Goal: Task Accomplishment & Management: Use online tool/utility

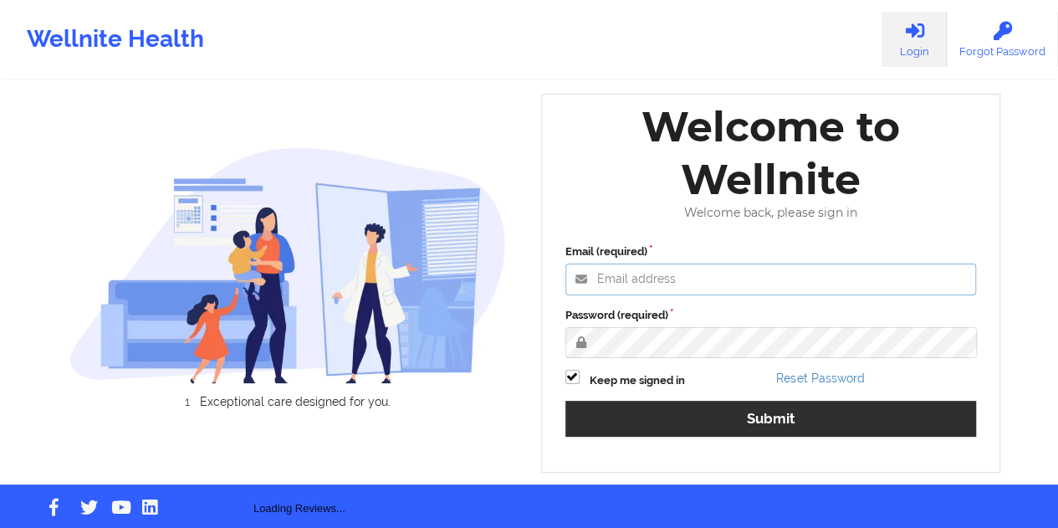
type input "[EMAIL_ADDRESS][DOMAIN_NAME]"
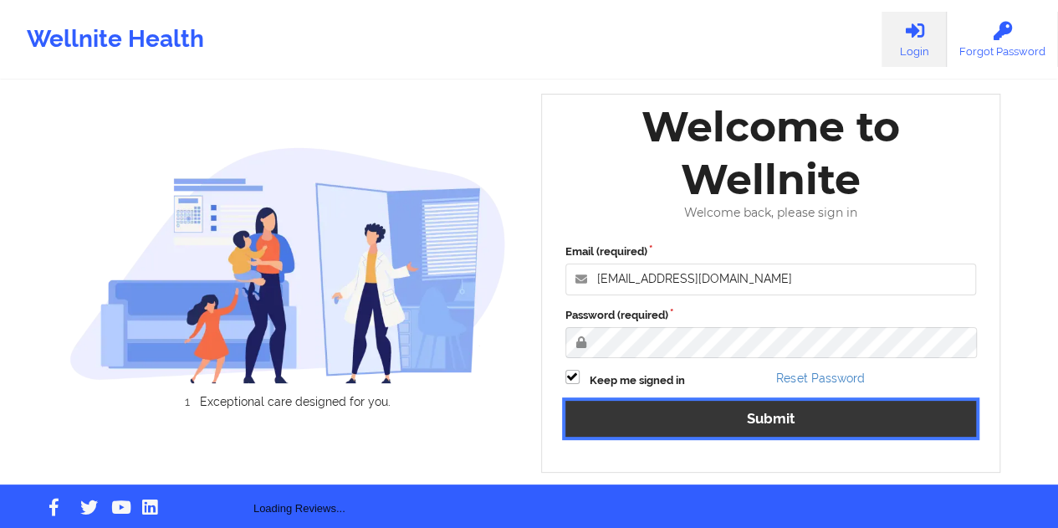
click at [775, 424] on button "Submit" at bounding box center [770, 419] width 411 height 36
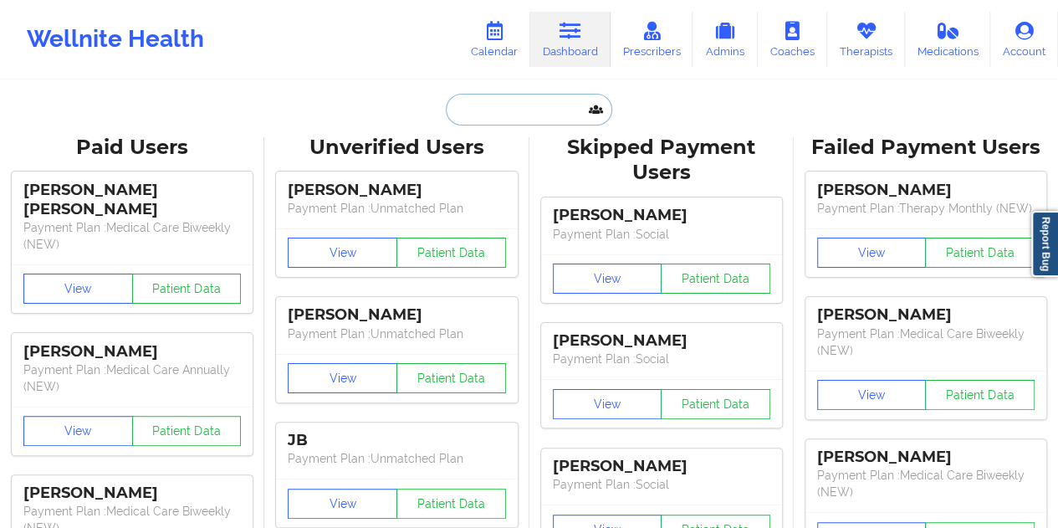
click at [519, 113] on input "text" at bounding box center [529, 110] width 166 height 32
paste input "[EMAIL_ADDRESS][DOMAIN_NAME]"
type input "[EMAIL_ADDRESS][DOMAIN_NAME]"
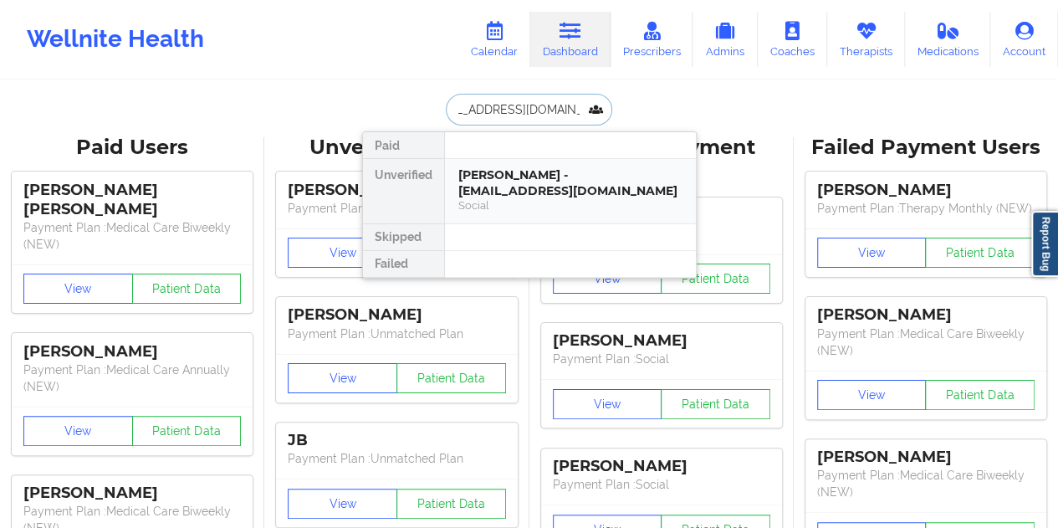
click at [528, 183] on div "[PERSON_NAME] - [EMAIL_ADDRESS][DOMAIN_NAME]" at bounding box center [570, 182] width 224 height 31
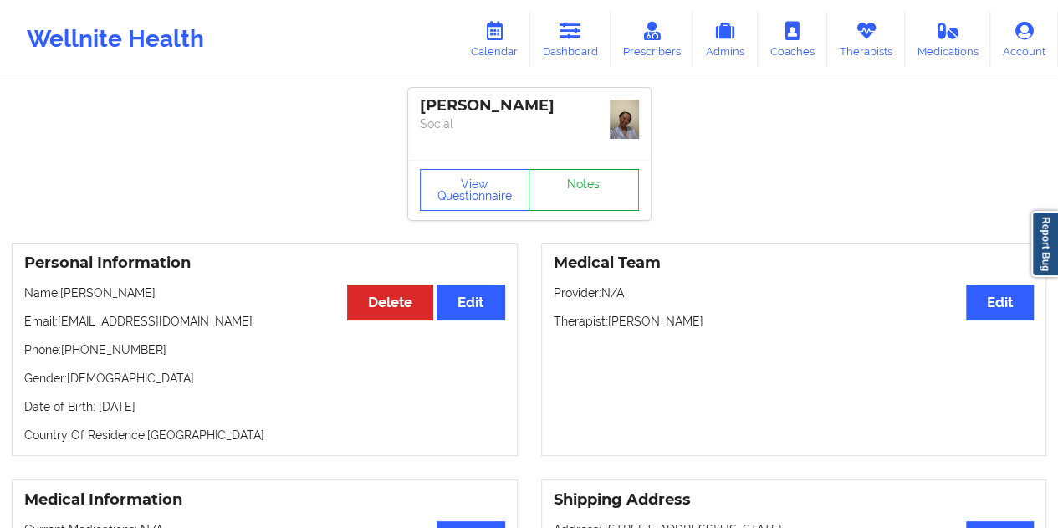
click at [566, 181] on link "Notes" at bounding box center [583, 190] width 110 height 42
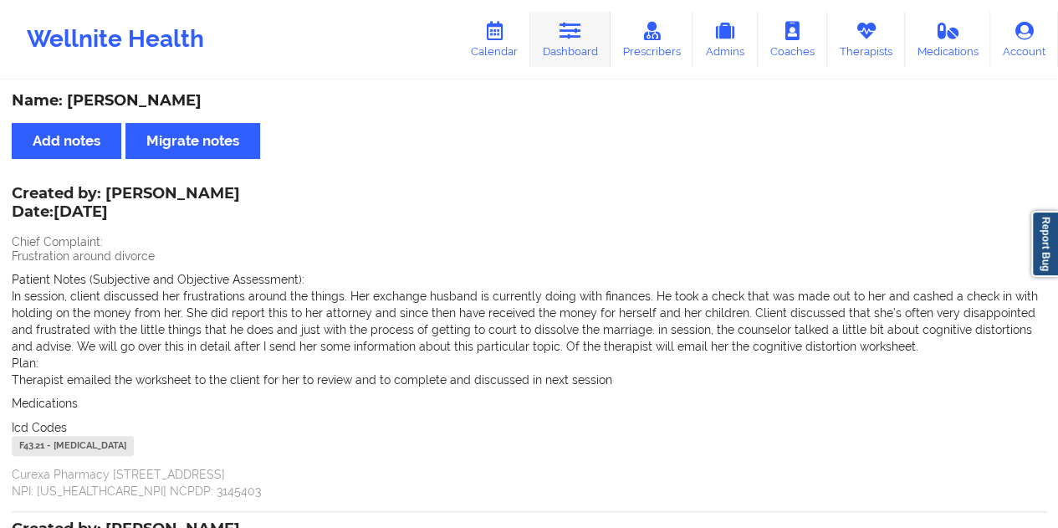
click at [590, 43] on link "Dashboard" at bounding box center [570, 39] width 80 height 55
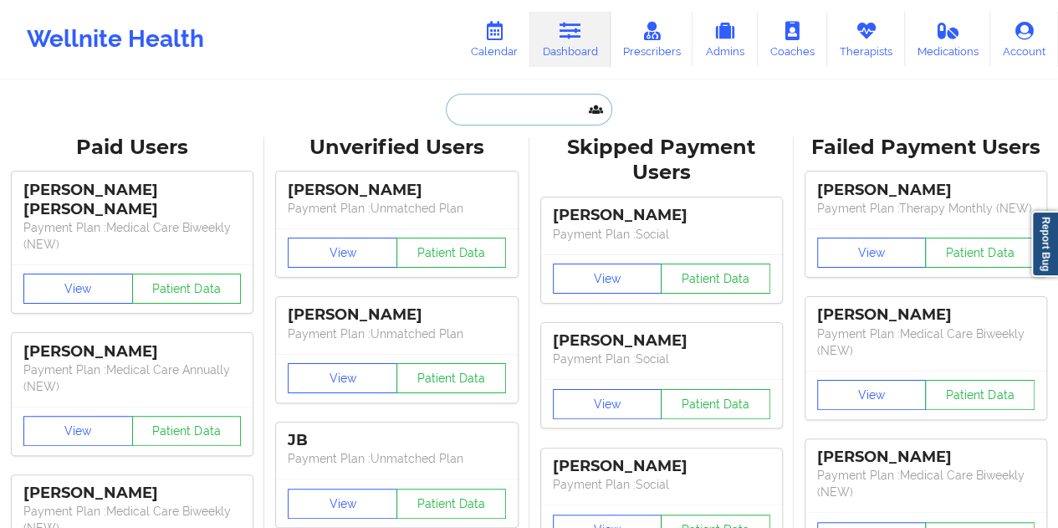
click at [497, 119] on input "text" at bounding box center [529, 110] width 166 height 32
paste input "[EMAIL_ADDRESS][DOMAIN_NAME]"
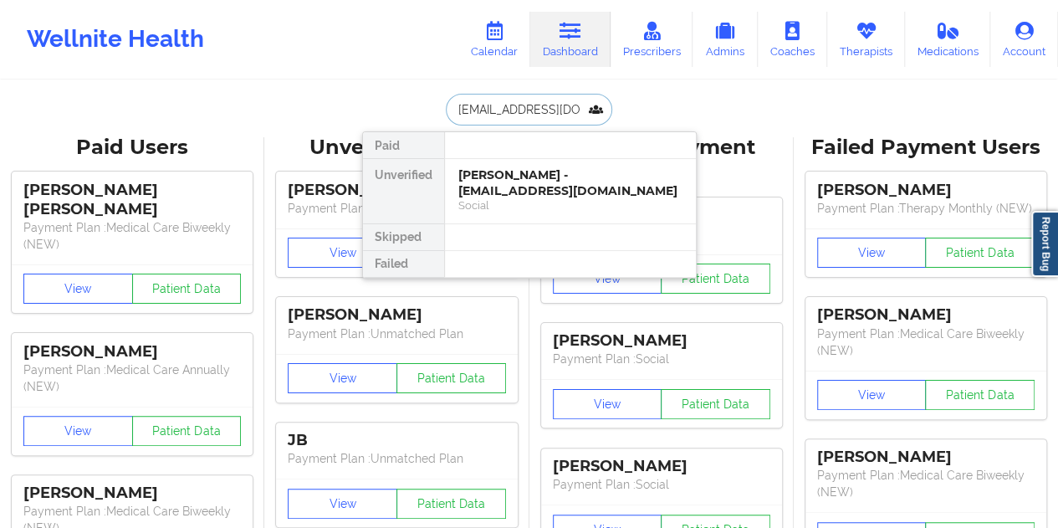
scroll to position [0, 18]
type input "[EMAIL_ADDRESS][DOMAIN_NAME]"
click at [528, 190] on div "[PERSON_NAME] - [EMAIL_ADDRESS][DOMAIN_NAME]" at bounding box center [570, 182] width 224 height 31
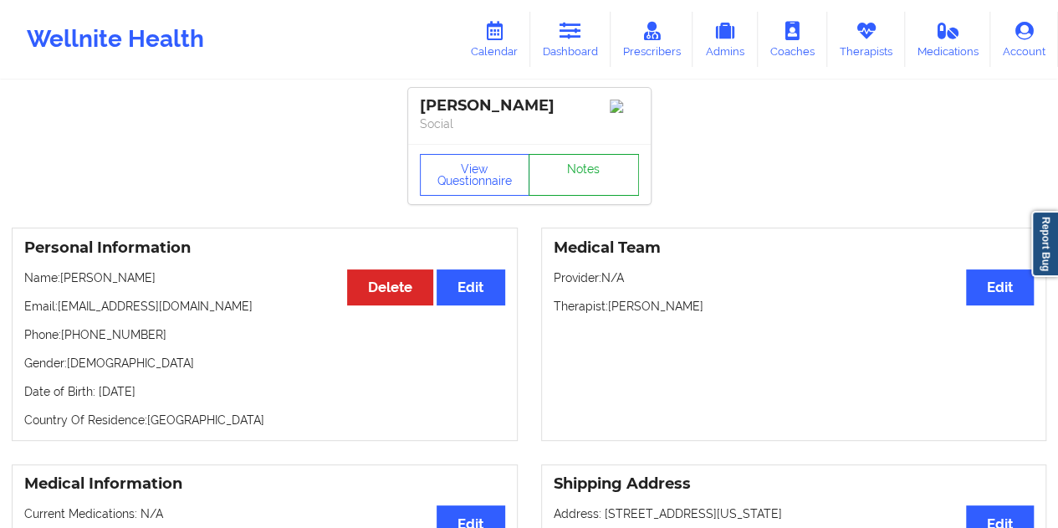
click at [589, 182] on link "Notes" at bounding box center [583, 175] width 110 height 42
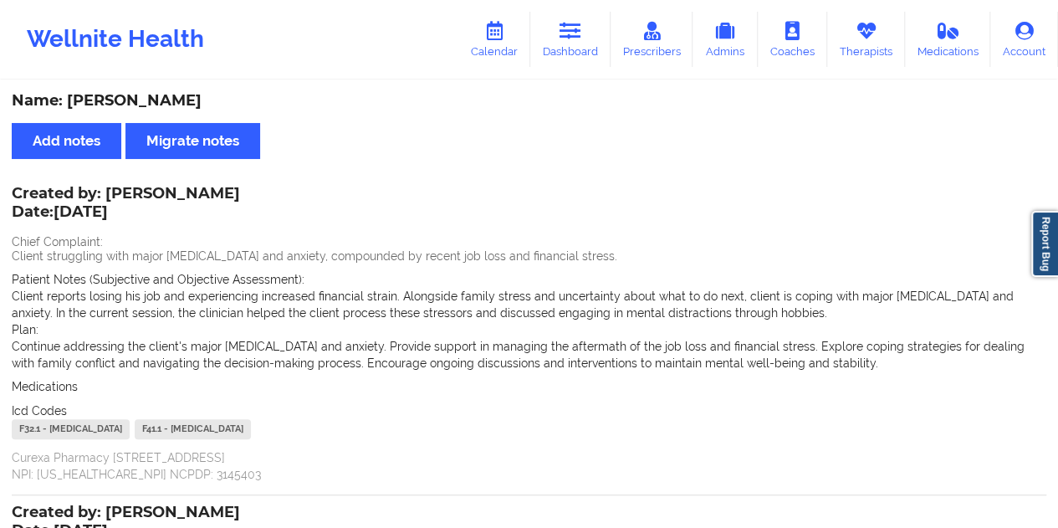
click at [139, 94] on div "Name: [PERSON_NAME]" at bounding box center [529, 100] width 1034 height 19
copy div "[PERSON_NAME]"
click at [579, 66] on div "Wellnite Health Calendar Dashboard Prescribers Admins Coaches Therapists Medica…" at bounding box center [529, 39] width 1058 height 67
click at [577, 43] on link "Dashboard" at bounding box center [570, 39] width 80 height 55
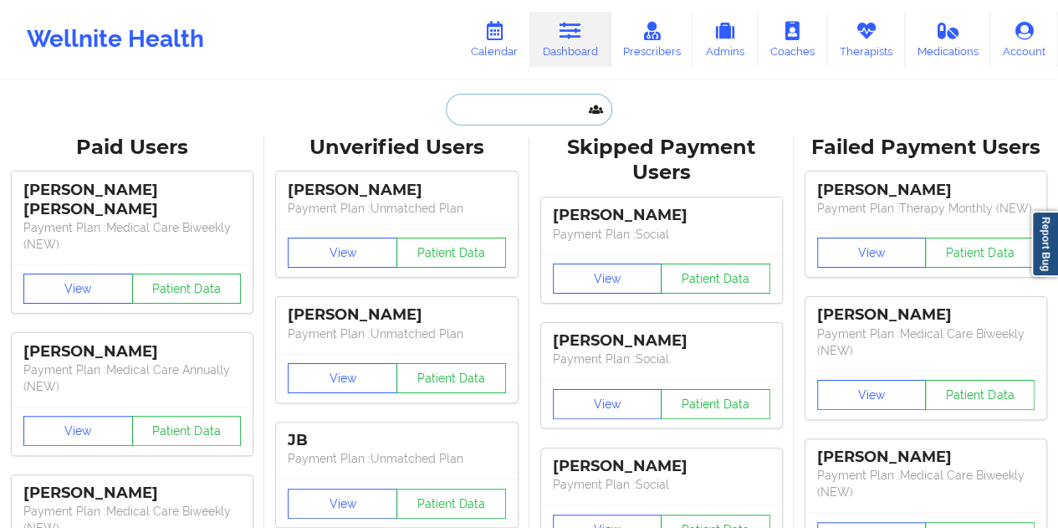
click at [522, 120] on input "text" at bounding box center [529, 110] width 166 height 32
paste input "[EMAIL_ADDRESS][DOMAIN_NAME]"
type input "[EMAIL_ADDRESS][DOMAIN_NAME]"
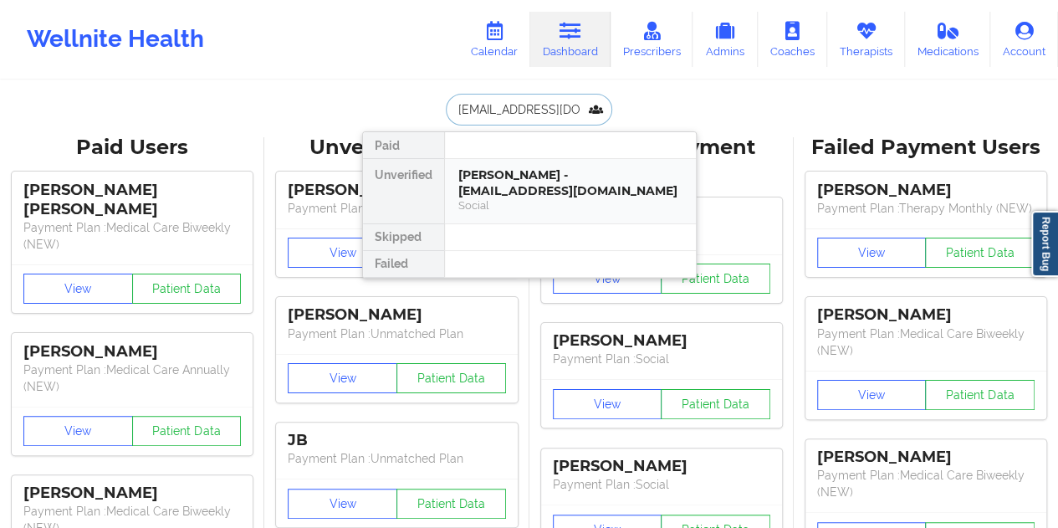
click at [545, 191] on div "[PERSON_NAME] - [EMAIL_ADDRESS][DOMAIN_NAME]" at bounding box center [570, 182] width 224 height 31
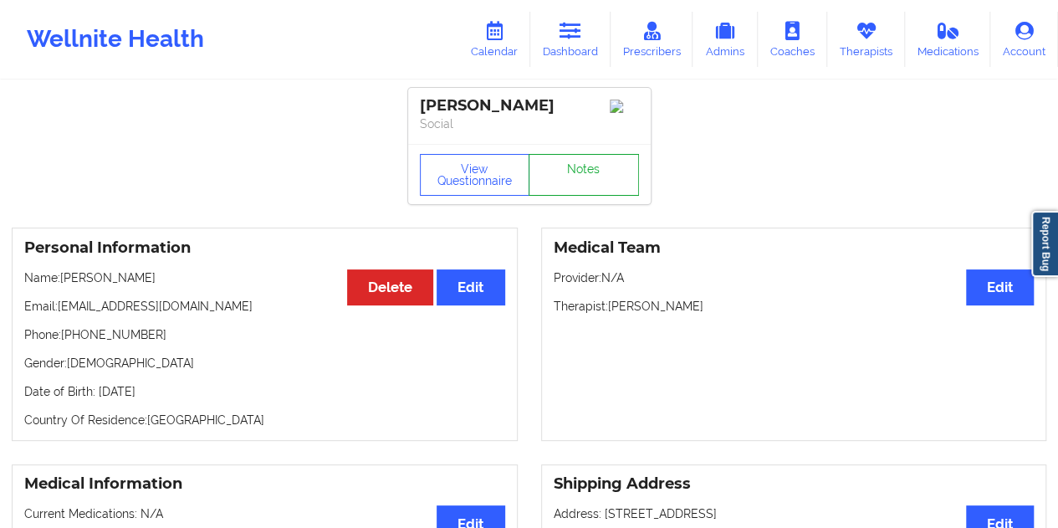
click at [574, 182] on link "Notes" at bounding box center [583, 175] width 110 height 42
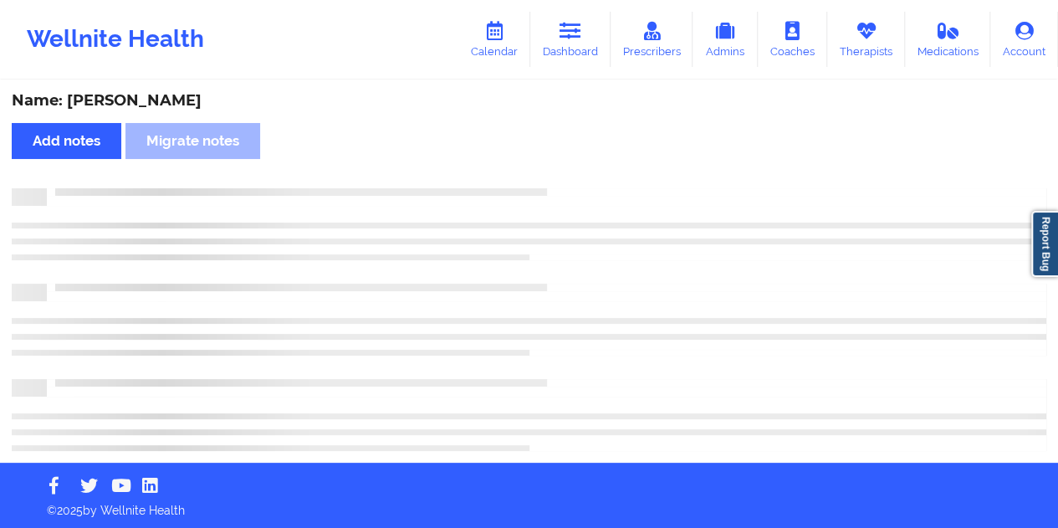
click at [169, 98] on div "Name: [PERSON_NAME]" at bounding box center [529, 100] width 1034 height 19
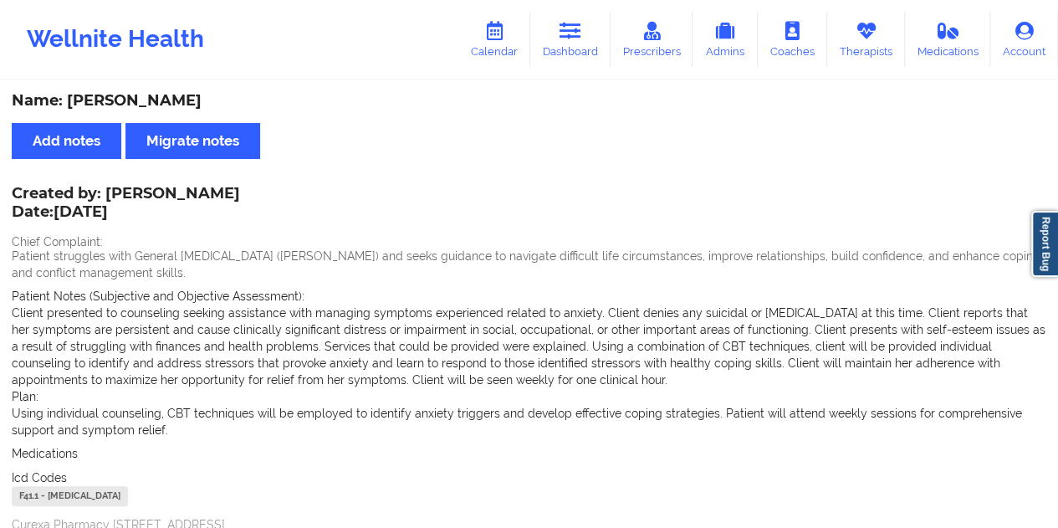
copy div "Caffin"
click at [582, 59] on link "Dashboard" at bounding box center [570, 39] width 80 height 55
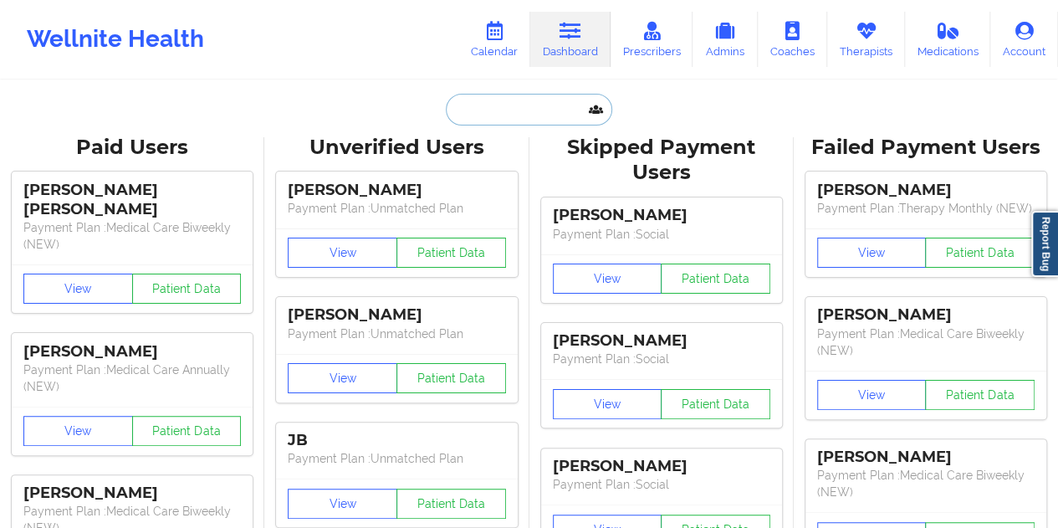
click at [490, 120] on input "text" at bounding box center [529, 110] width 166 height 32
paste input "[EMAIL_ADDRESS][DOMAIN_NAME]"
type input "[EMAIL_ADDRESS][DOMAIN_NAME]"
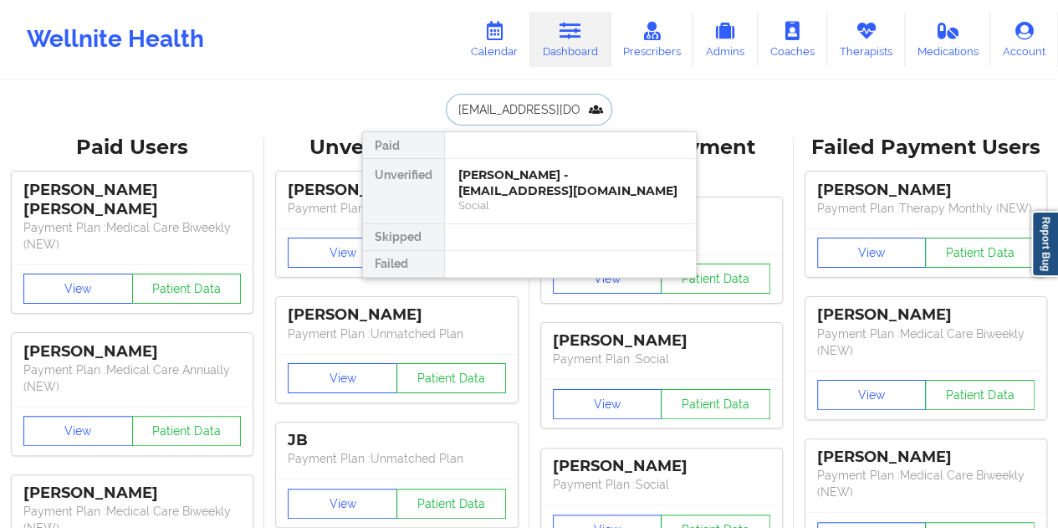
click at [517, 186] on div "[PERSON_NAME] - [EMAIL_ADDRESS][DOMAIN_NAME]" at bounding box center [570, 182] width 224 height 31
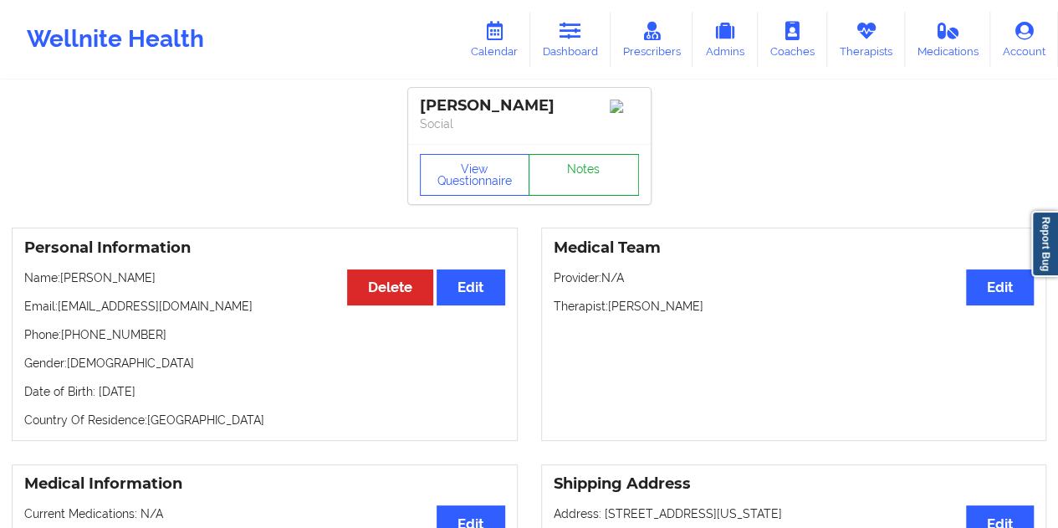
click at [574, 183] on link "Notes" at bounding box center [583, 175] width 110 height 42
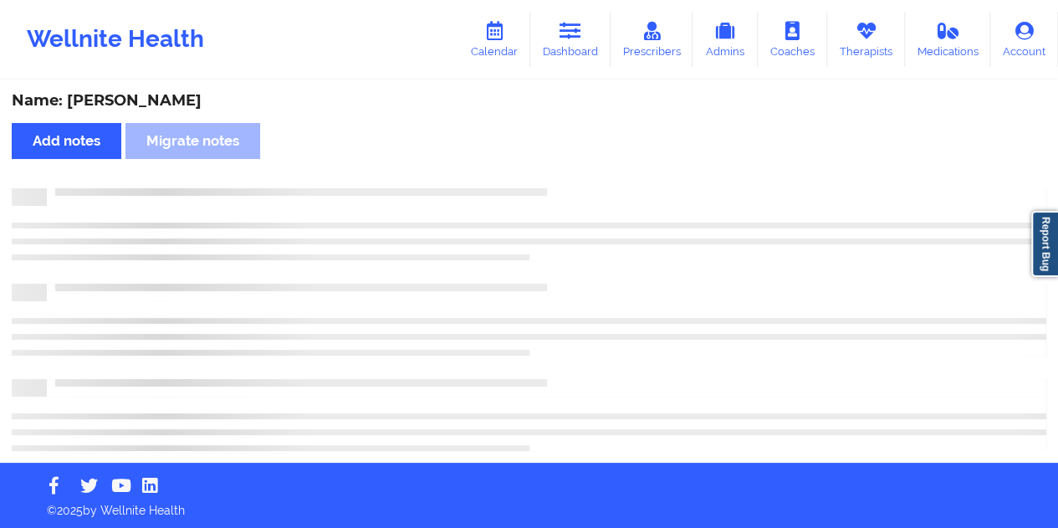
click at [140, 102] on div "Name: [PERSON_NAME]" at bounding box center [529, 100] width 1034 height 19
copy div "[PERSON_NAME]"
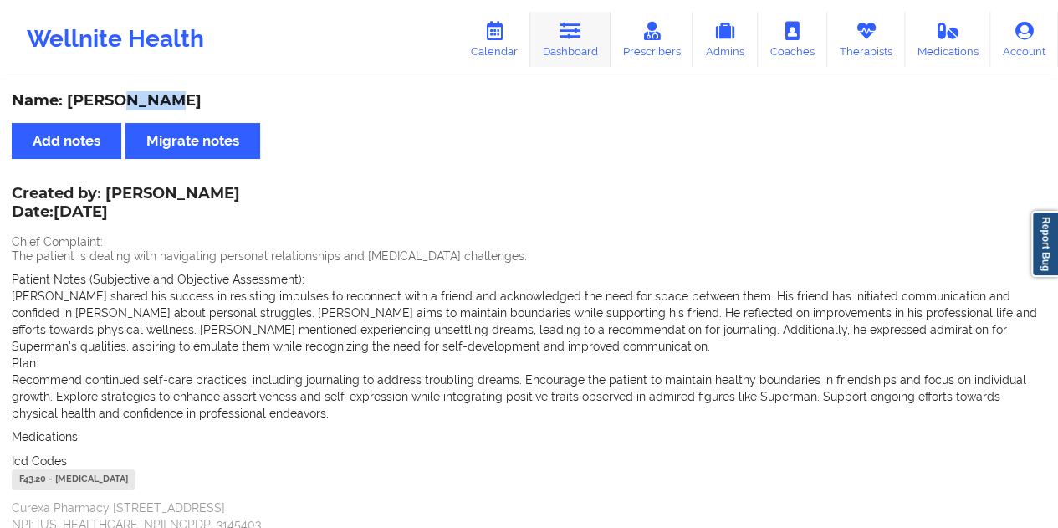
click at [589, 48] on link "Dashboard" at bounding box center [570, 39] width 80 height 55
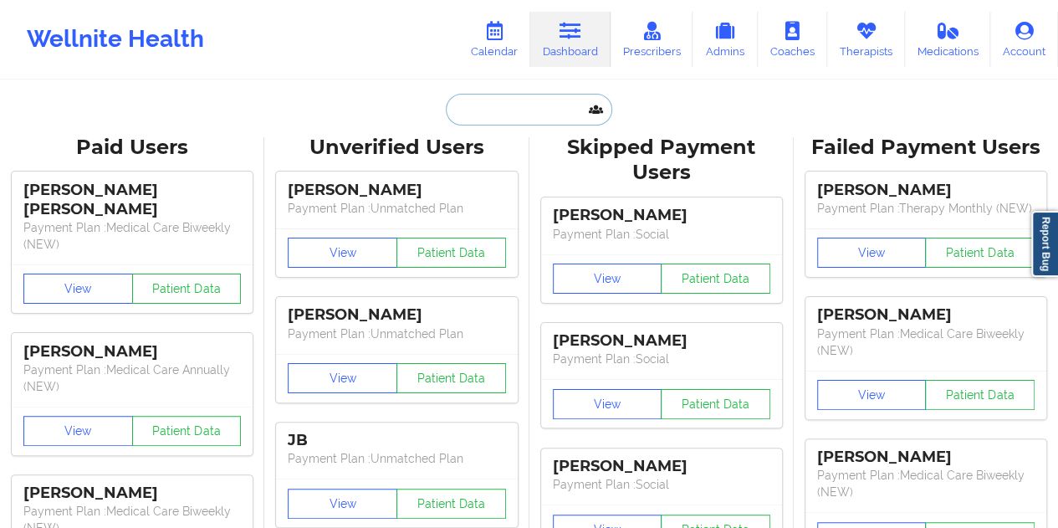
click at [530, 106] on input "text" at bounding box center [529, 110] width 166 height 32
paste input "[EMAIL_ADDRESS][DOMAIN_NAME]"
type input "[EMAIL_ADDRESS][DOMAIN_NAME]"
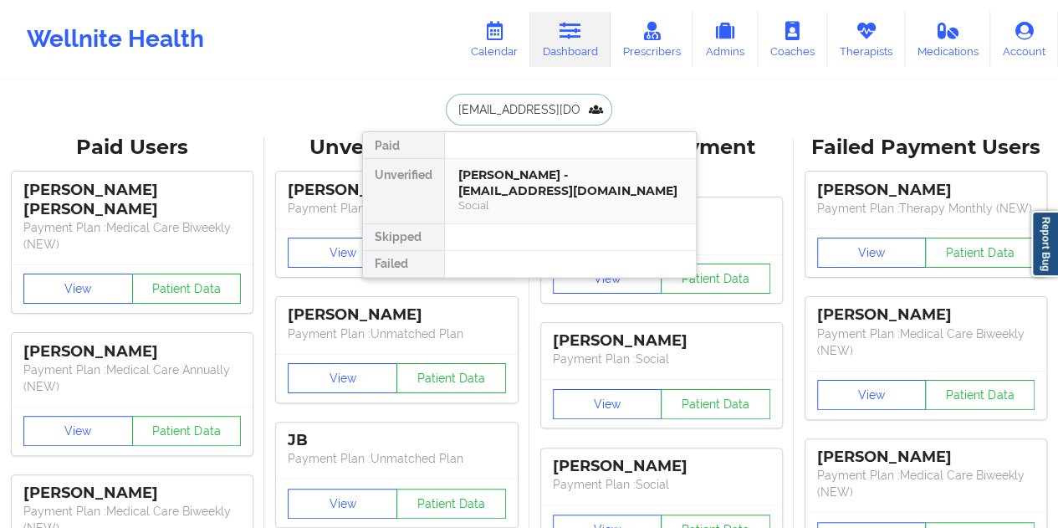
click at [522, 175] on div "[PERSON_NAME] - [EMAIL_ADDRESS][DOMAIN_NAME]" at bounding box center [570, 182] width 224 height 31
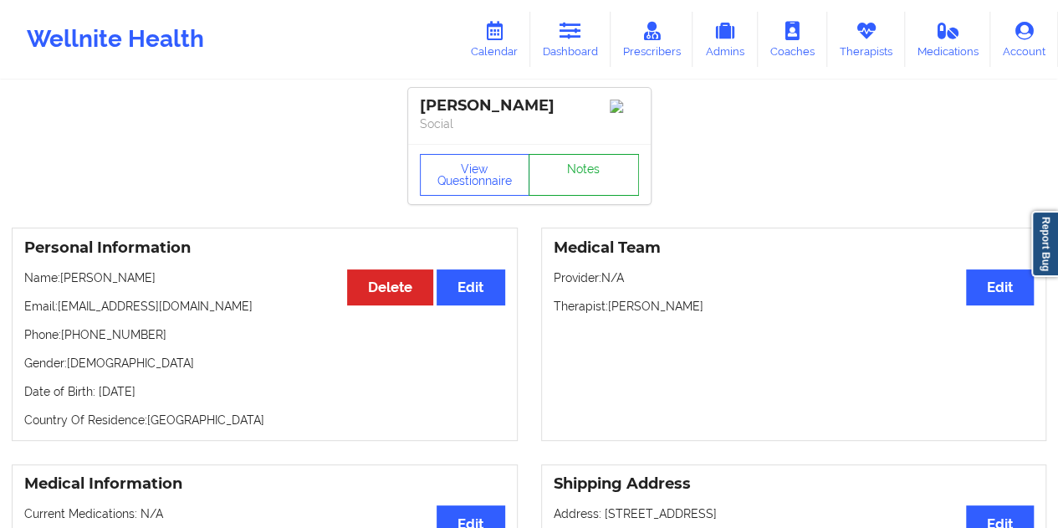
click at [575, 170] on link "Notes" at bounding box center [583, 175] width 110 height 42
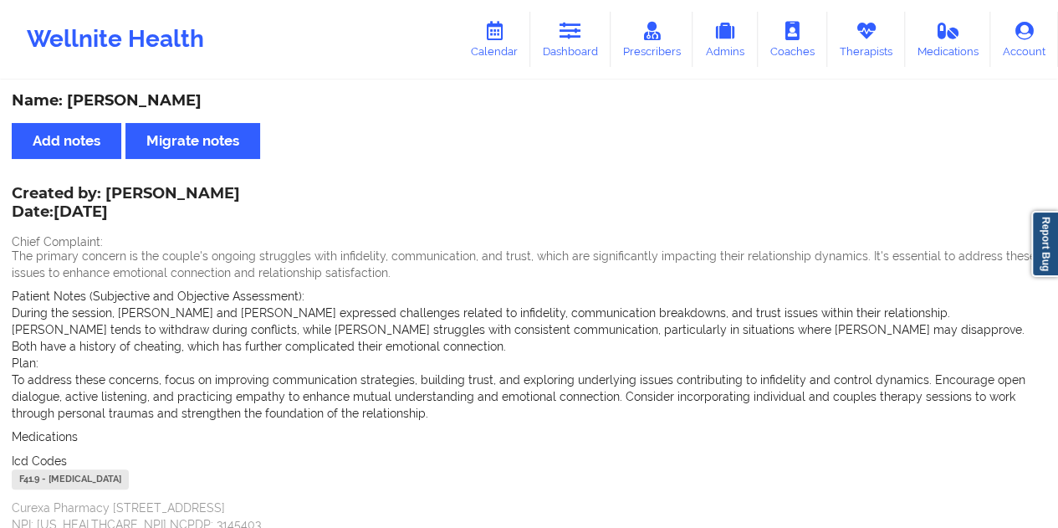
click at [567, 29] on icon at bounding box center [570, 31] width 22 height 18
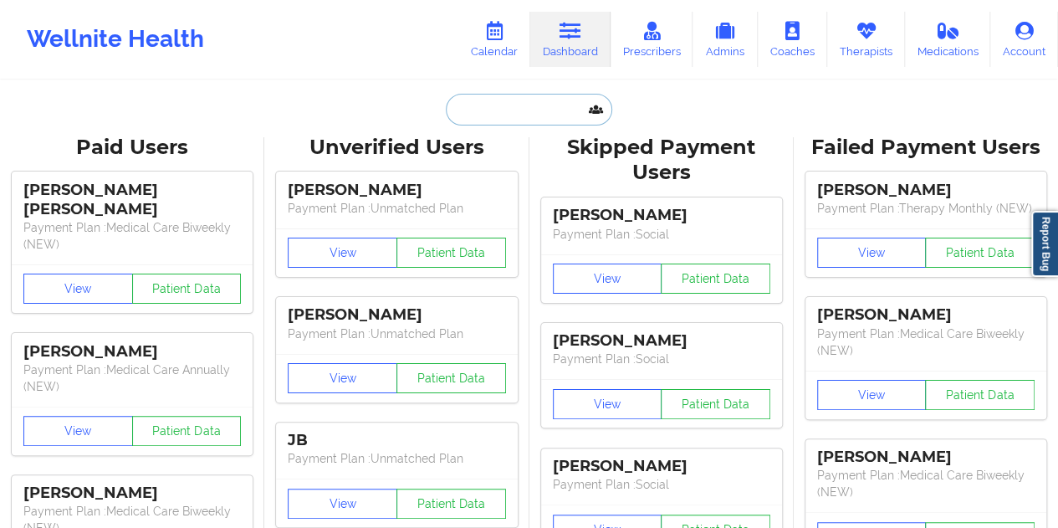
click at [507, 110] on input "text" at bounding box center [529, 110] width 166 height 32
paste input "[EMAIL_ADDRESS][DOMAIN_NAME]"
type input "[EMAIL_ADDRESS][DOMAIN_NAME]"
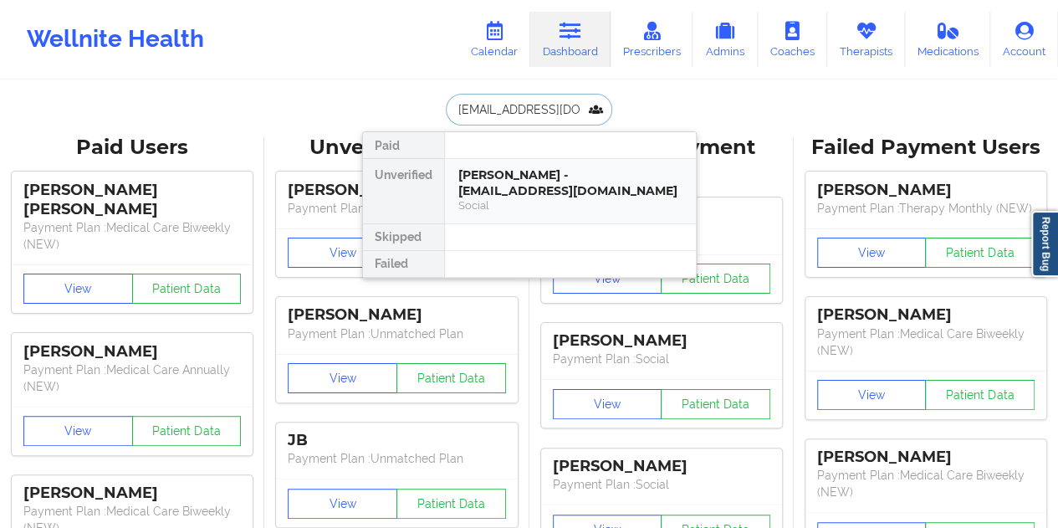
click at [554, 177] on div "[PERSON_NAME] - [EMAIL_ADDRESS][DOMAIN_NAME]" at bounding box center [570, 182] width 224 height 31
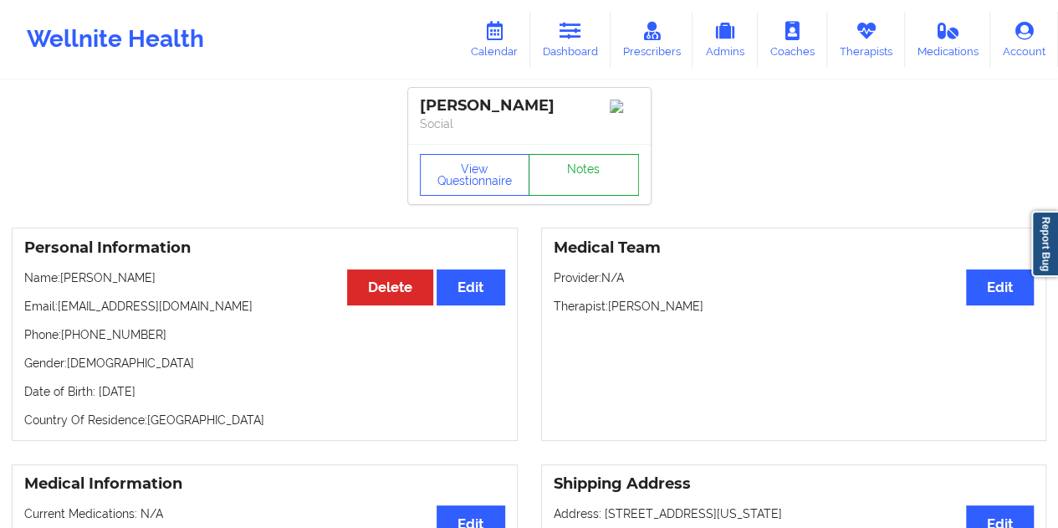
click at [575, 181] on link "Notes" at bounding box center [583, 175] width 110 height 42
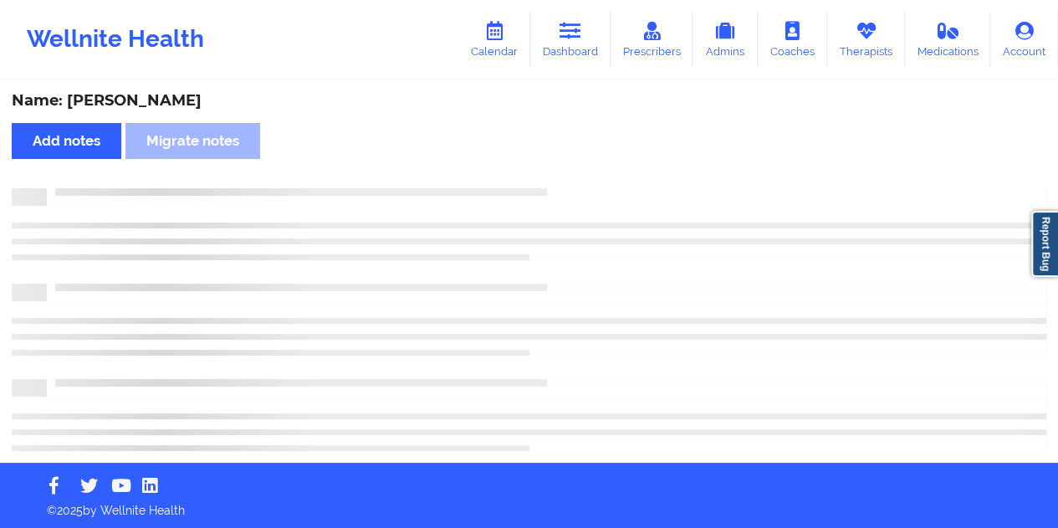
click at [164, 106] on div "Name: [PERSON_NAME]" at bounding box center [529, 100] width 1034 height 19
copy div "Dagrin"
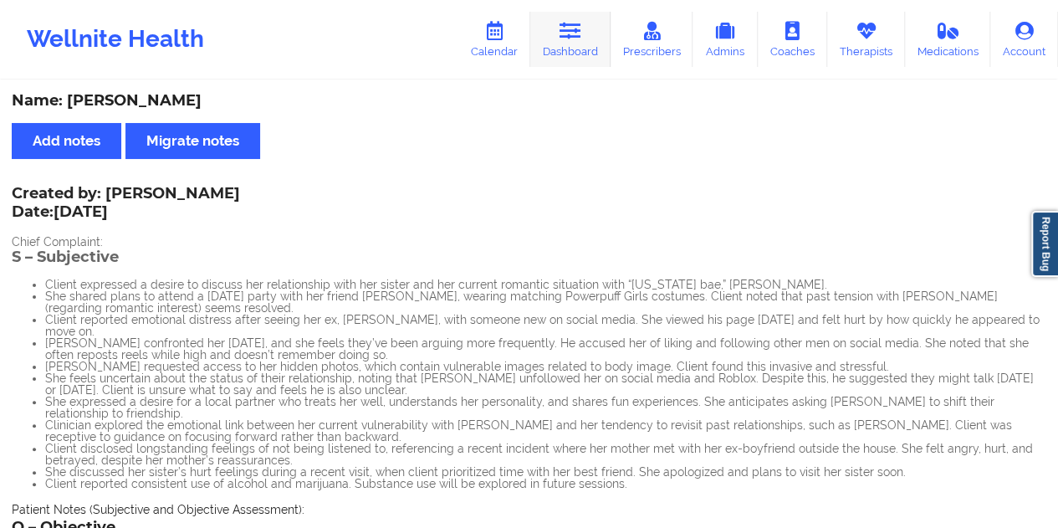
click at [594, 49] on link "Dashboard" at bounding box center [570, 39] width 80 height 55
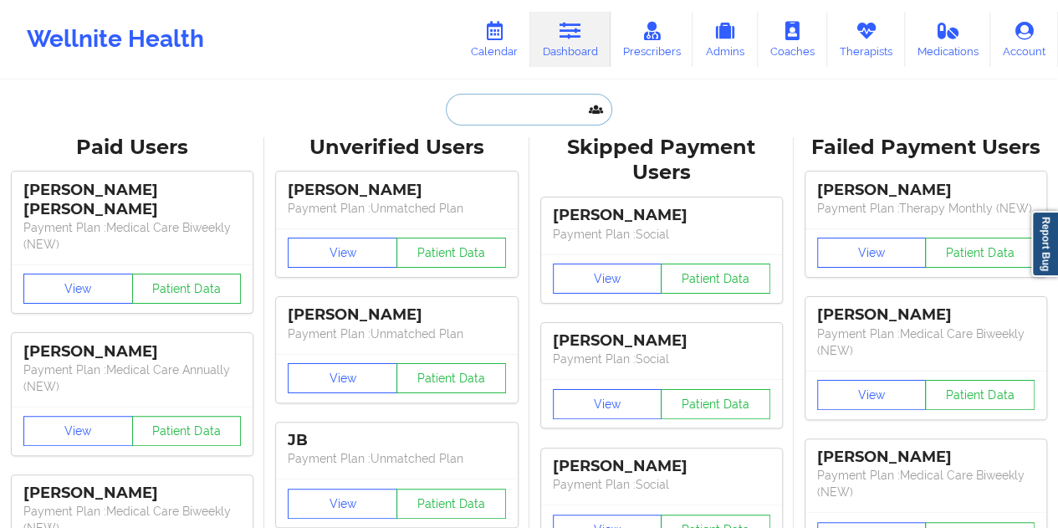
click at [538, 106] on input "text" at bounding box center [529, 110] width 166 height 32
paste input "ISAN"
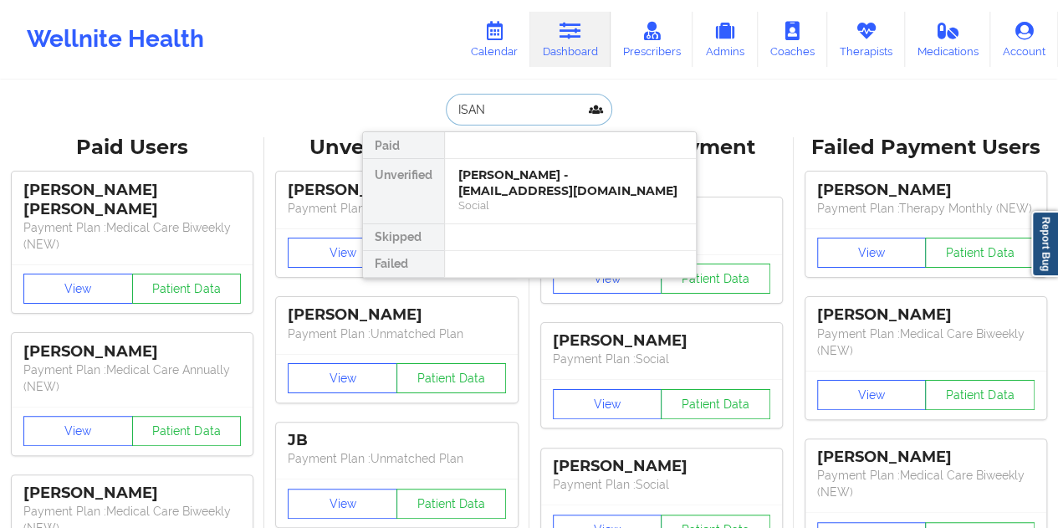
type input "ISAN"
click at [544, 193] on div "[PERSON_NAME] - [EMAIL_ADDRESS][DOMAIN_NAME]" at bounding box center [570, 182] width 224 height 31
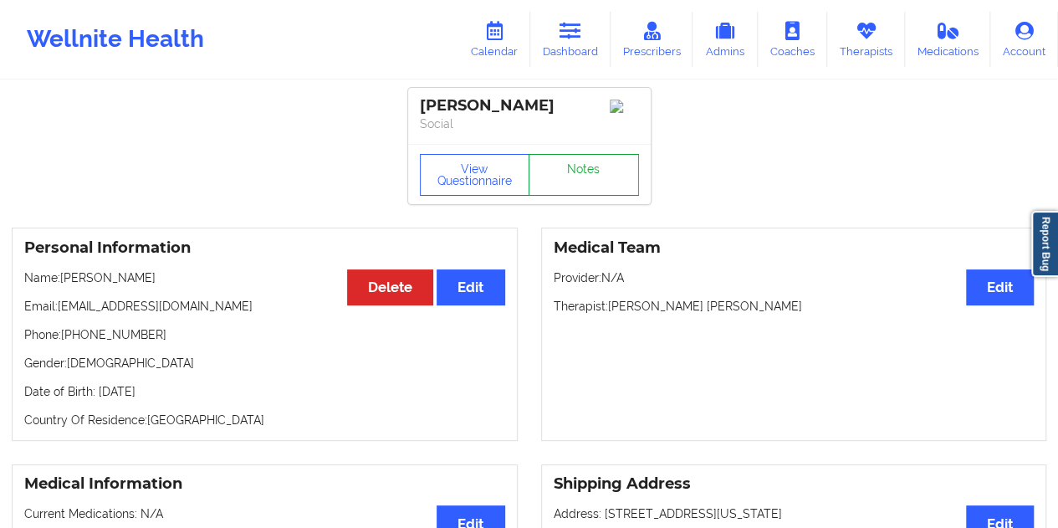
click at [569, 189] on link "Notes" at bounding box center [583, 175] width 110 height 42
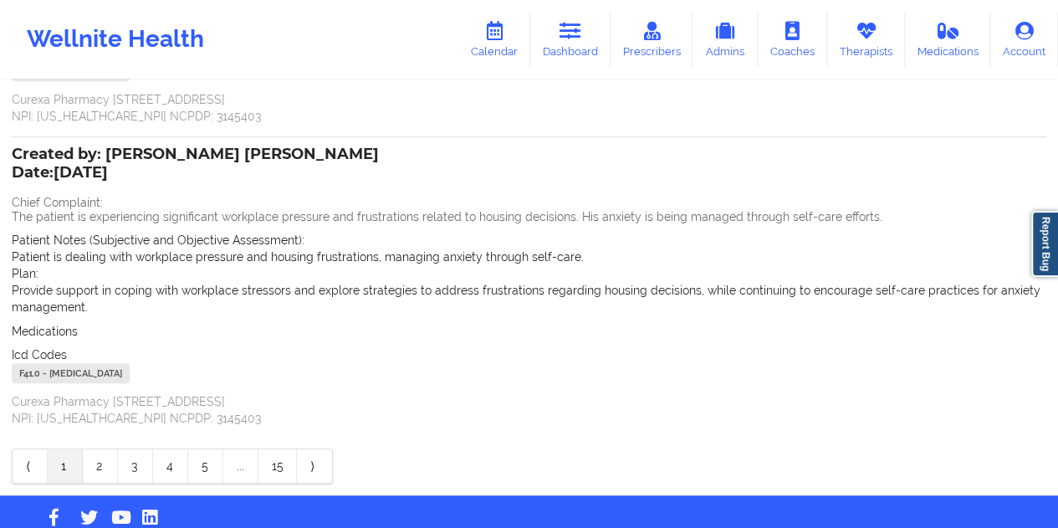
scroll to position [418, 0]
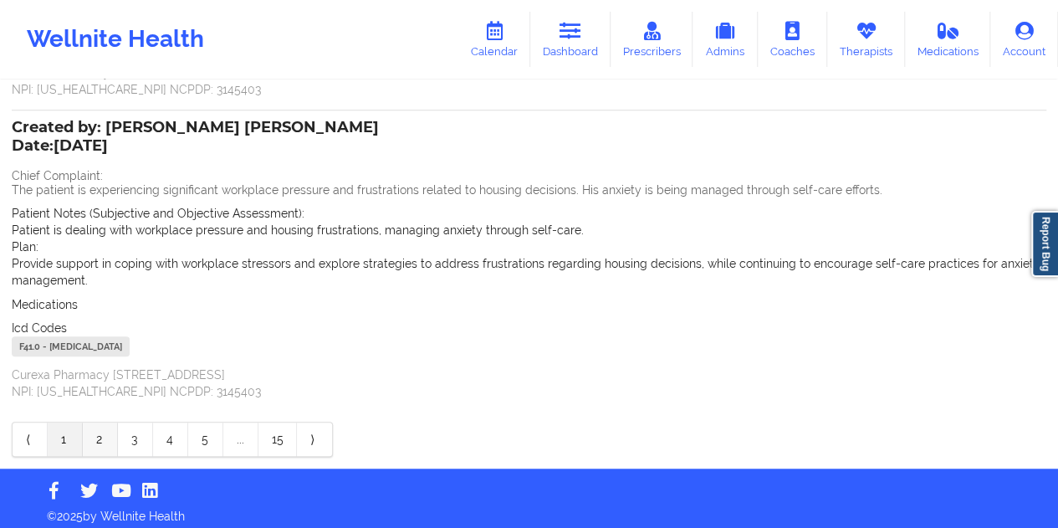
click at [105, 437] on link "2" at bounding box center [100, 438] width 35 height 33
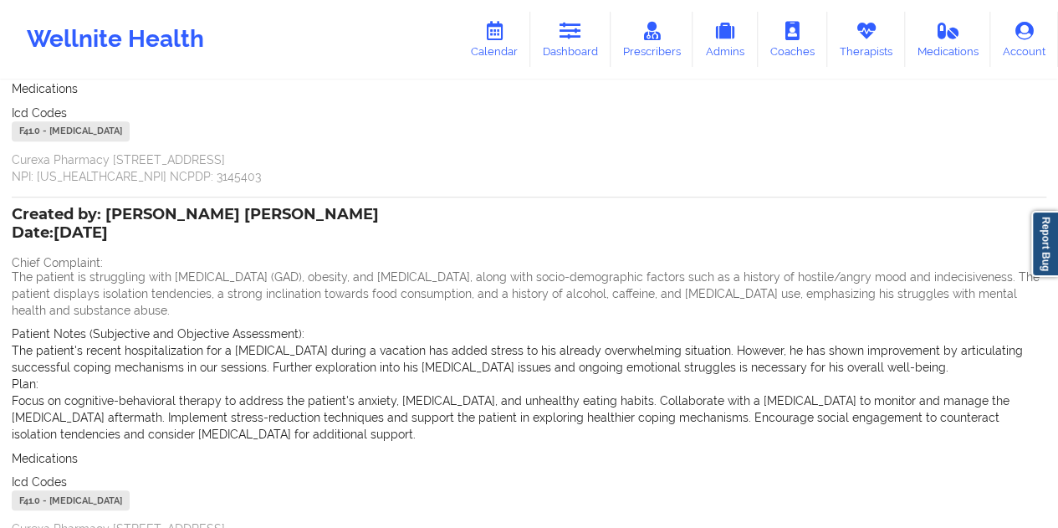
scroll to position [0, 0]
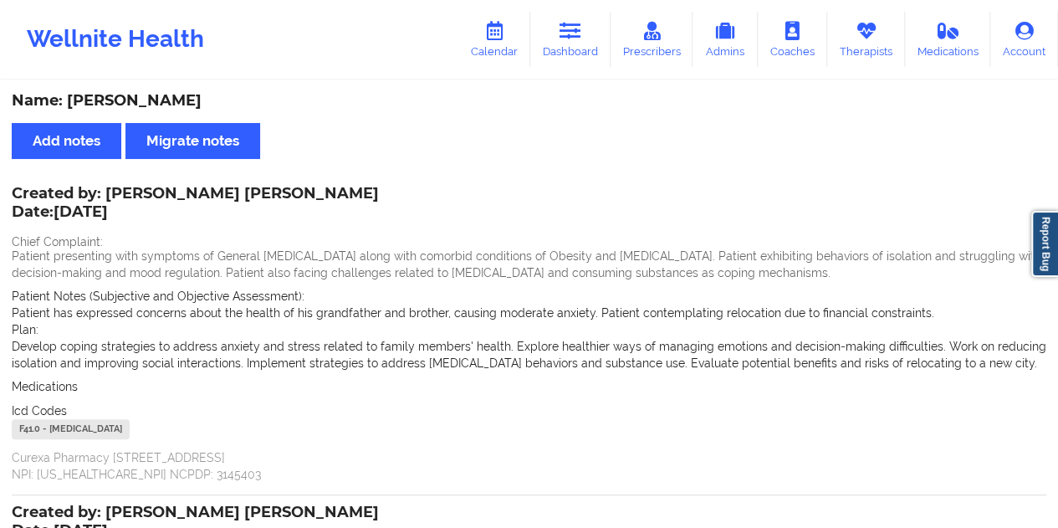
drag, startPoint x: 199, startPoint y: 98, endPoint x: 67, endPoint y: 101, distance: 132.2
click at [67, 101] on div "Name: [PERSON_NAME]" at bounding box center [529, 100] width 1034 height 19
copy div "[PERSON_NAME]"
click at [586, 59] on link "Dashboard" at bounding box center [570, 39] width 80 height 55
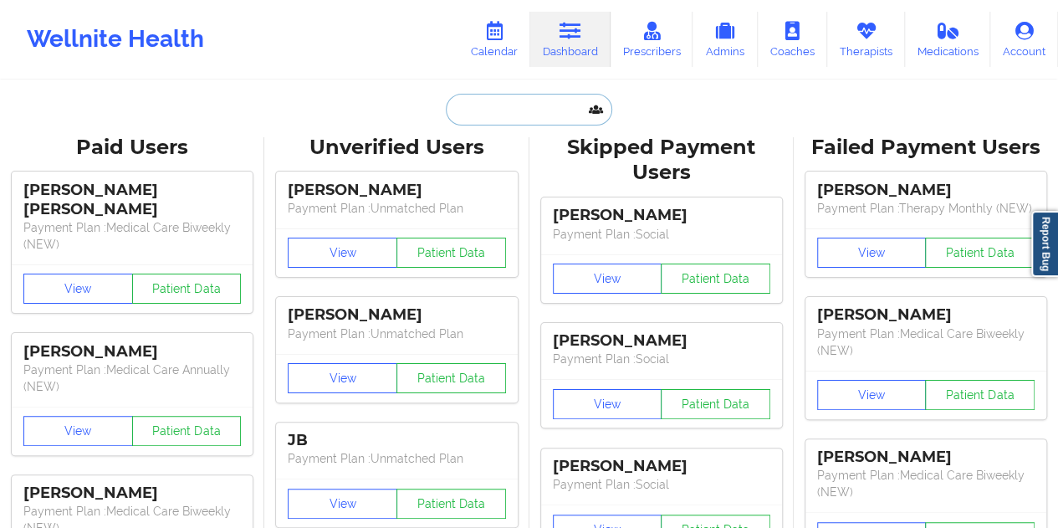
click at [523, 115] on input "text" at bounding box center [529, 110] width 166 height 32
paste input "[EMAIL_ADDRESS][DOMAIN_NAME]"
type input "[EMAIL_ADDRESS][DOMAIN_NAME]"
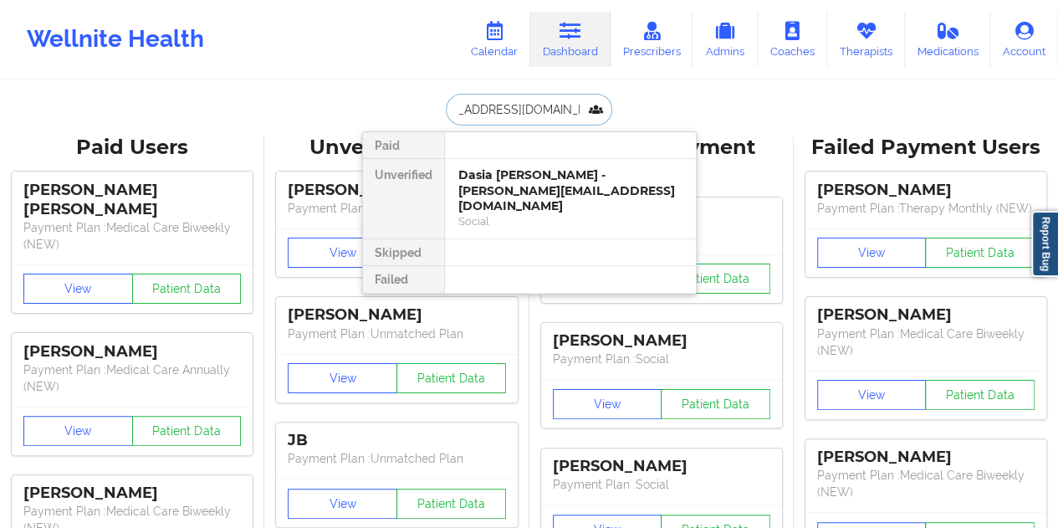
click at [542, 187] on div "Dasia [PERSON_NAME] - [PERSON_NAME][EMAIL_ADDRESS][DOMAIN_NAME]" at bounding box center [570, 190] width 224 height 47
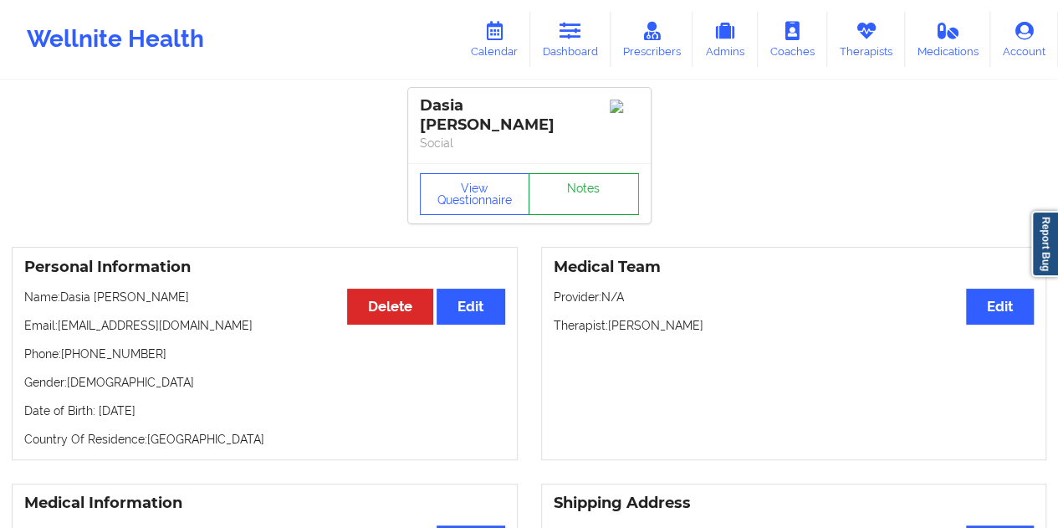
click at [590, 176] on link "Notes" at bounding box center [583, 194] width 110 height 42
